Goal: Transaction & Acquisition: Purchase product/service

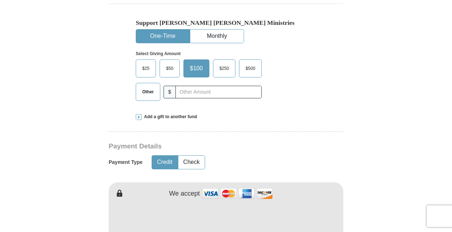
scroll to position [232, 0]
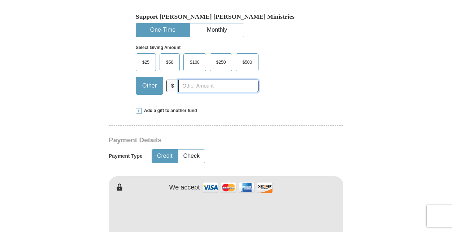
click at [186, 87] on input "text" at bounding box center [218, 86] width 80 height 13
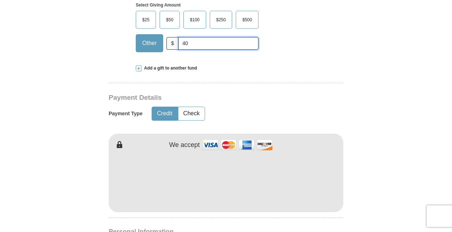
scroll to position [278, 0]
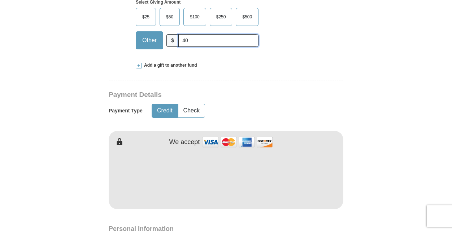
type input "40"
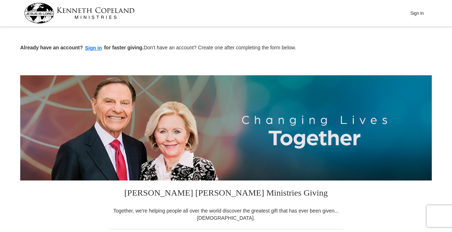
scroll to position [0, 0]
click at [415, 13] on button "Sign In" at bounding box center [417, 13] width 22 height 11
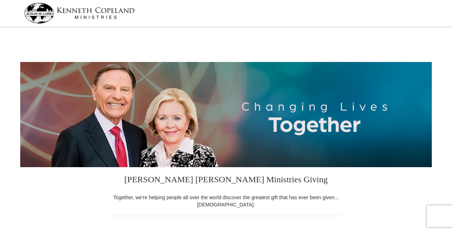
select select "NY"
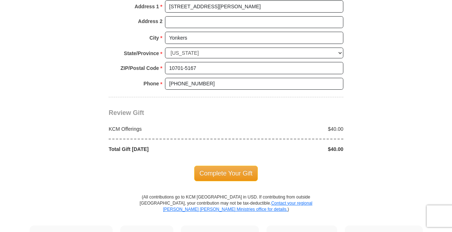
scroll to position [582, 0]
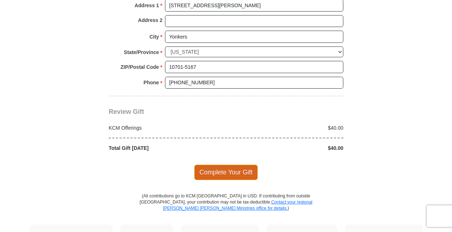
click at [223, 165] on span "Complete Your Gift" at bounding box center [226, 172] width 64 height 15
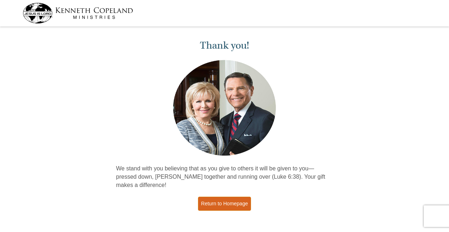
click at [218, 203] on link "Return to Homepage" at bounding box center [224, 204] width 53 height 14
